Goal: Transaction & Acquisition: Purchase product/service

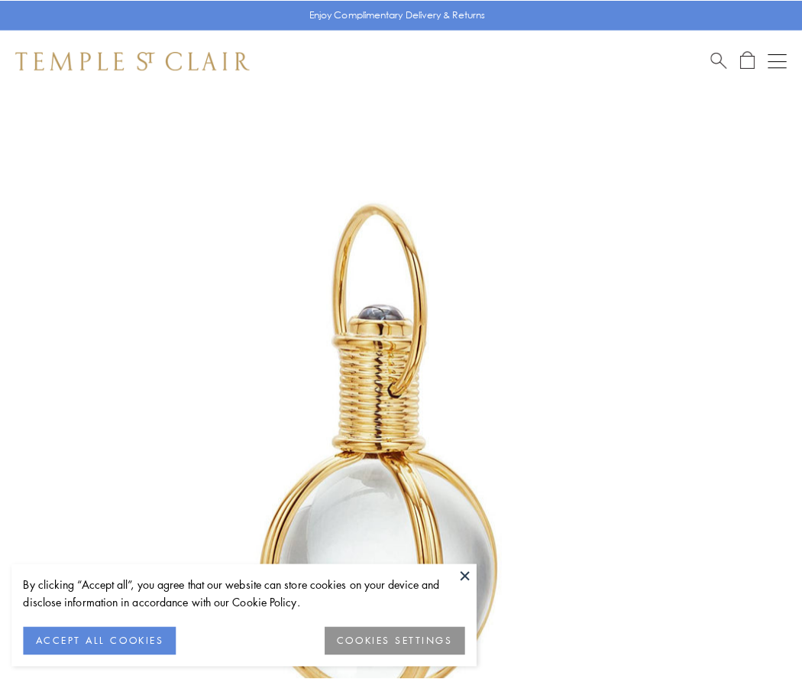
scroll to position [399, 0]
